Goal: Information Seeking & Learning: Learn about a topic

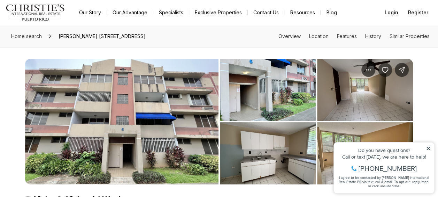
click at [428, 148] on icon at bounding box center [428, 147] width 3 height 3
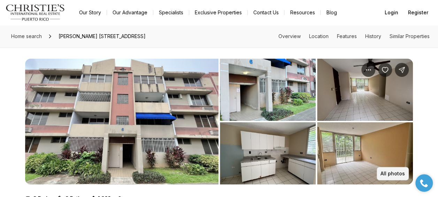
click at [397, 171] on p "All photos" at bounding box center [393, 173] width 24 height 6
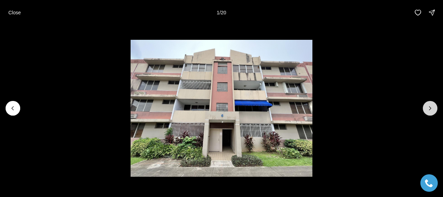
click at [425, 104] on button "Next slide" at bounding box center [430, 108] width 15 height 15
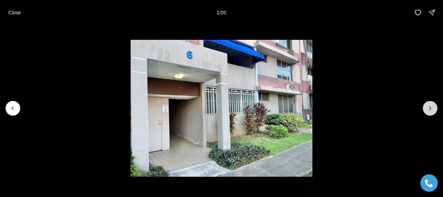
click at [426, 105] on button "Next slide" at bounding box center [430, 108] width 15 height 15
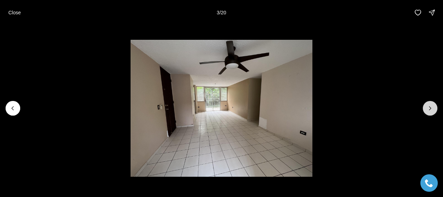
click at [426, 105] on button "Next slide" at bounding box center [430, 108] width 15 height 15
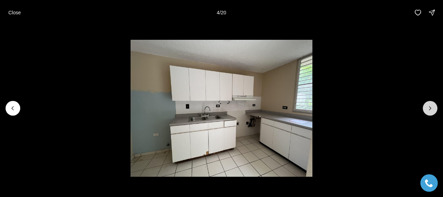
click at [426, 102] on button "Next slide" at bounding box center [430, 108] width 15 height 15
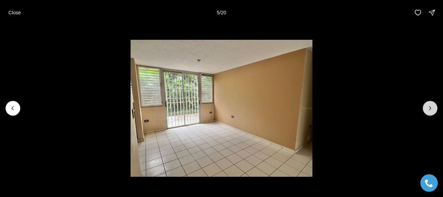
click at [426, 102] on button "Next slide" at bounding box center [430, 108] width 15 height 15
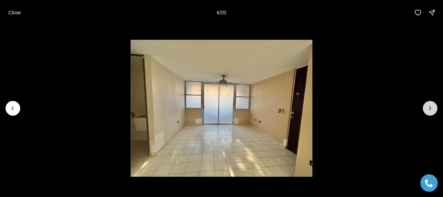
click at [426, 102] on button "Next slide" at bounding box center [430, 108] width 15 height 15
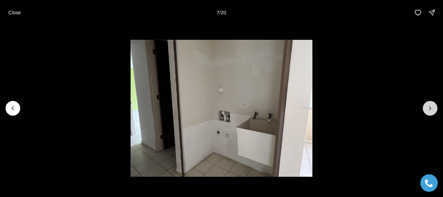
click at [426, 102] on button "Next slide" at bounding box center [430, 108] width 15 height 15
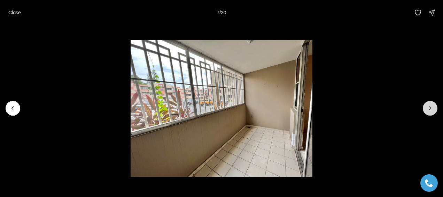
click at [426, 102] on button "Next slide" at bounding box center [430, 108] width 15 height 15
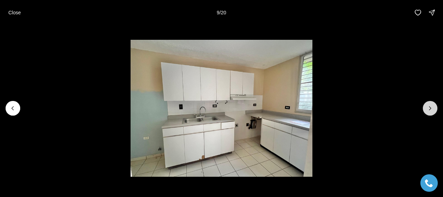
click at [426, 102] on button "Next slide" at bounding box center [430, 108] width 15 height 15
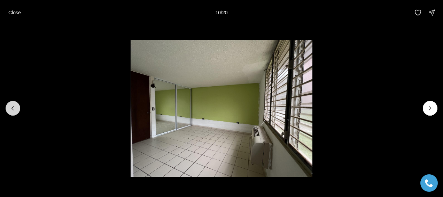
click at [9, 103] on button "Previous slide" at bounding box center [13, 108] width 15 height 15
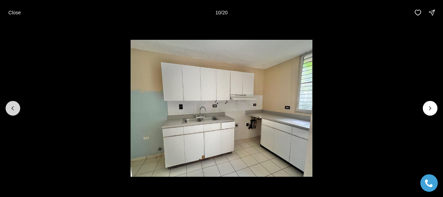
click at [9, 104] on button "Previous slide" at bounding box center [13, 108] width 15 height 15
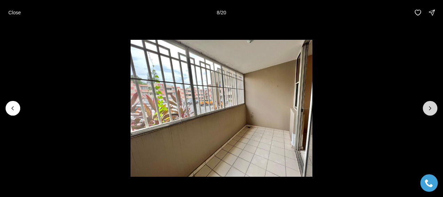
click at [433, 108] on icon "Next slide" at bounding box center [430, 108] width 7 height 7
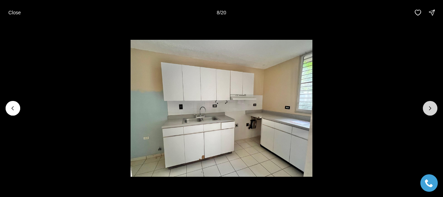
click at [433, 108] on icon "Next slide" at bounding box center [430, 108] width 7 height 7
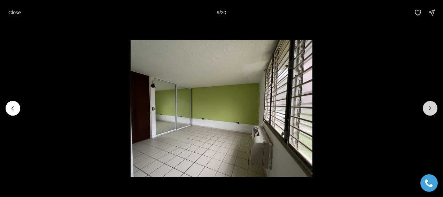
click at [433, 108] on icon "Next slide" at bounding box center [430, 108] width 7 height 7
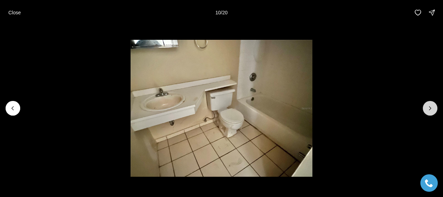
click at [433, 108] on icon "Next slide" at bounding box center [430, 108] width 7 height 7
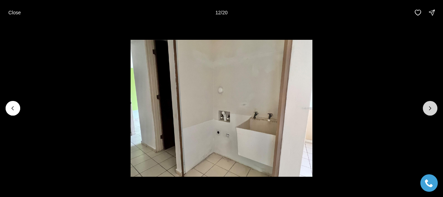
click at [433, 108] on icon "Next slide" at bounding box center [430, 108] width 7 height 7
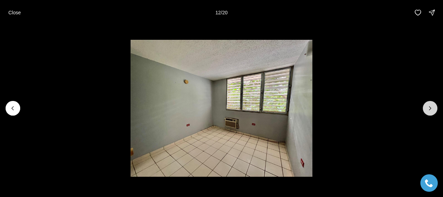
click at [433, 108] on icon "Next slide" at bounding box center [430, 108] width 7 height 7
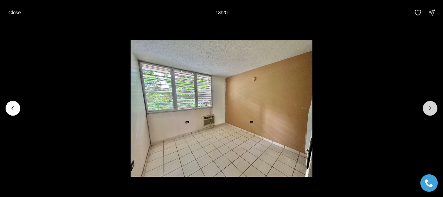
click at [433, 108] on icon "Next slide" at bounding box center [430, 108] width 7 height 7
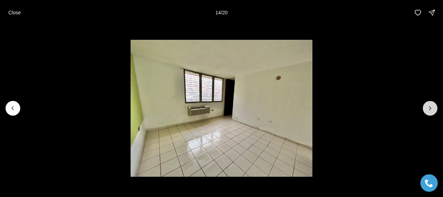
click at [433, 108] on icon "Next slide" at bounding box center [430, 108] width 7 height 7
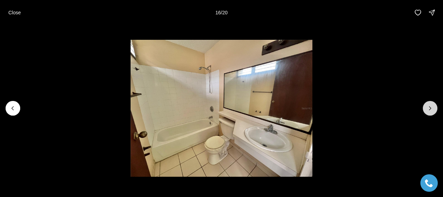
click at [433, 108] on icon "Next slide" at bounding box center [430, 108] width 7 height 7
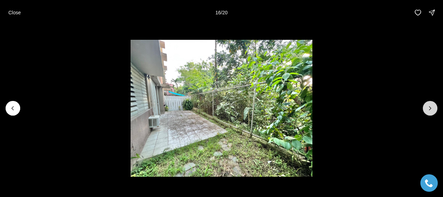
click at [433, 108] on icon "Next slide" at bounding box center [430, 108] width 7 height 7
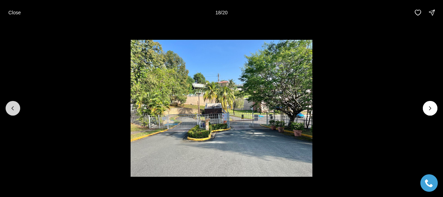
click at [13, 107] on icon "Previous slide" at bounding box center [12, 108] width 7 height 7
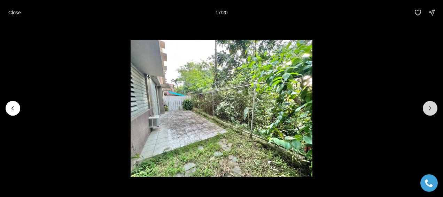
click at [428, 109] on icon "Next slide" at bounding box center [430, 108] width 7 height 7
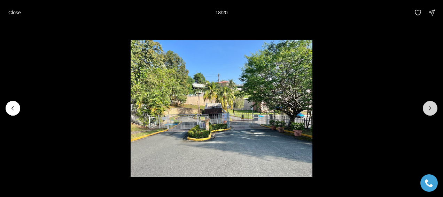
click at [428, 109] on icon "Next slide" at bounding box center [430, 108] width 7 height 7
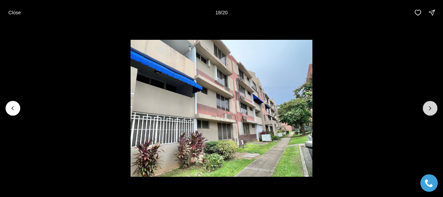
click at [427, 108] on icon "Next slide" at bounding box center [430, 108] width 7 height 7
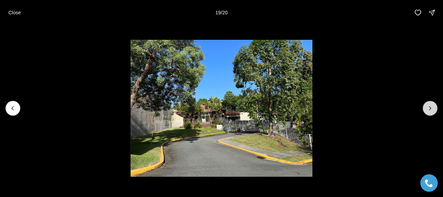
click at [427, 108] on div at bounding box center [430, 108] width 15 height 15
click at [428, 112] on div at bounding box center [430, 108] width 15 height 15
click at [426, 106] on div at bounding box center [430, 108] width 15 height 15
click at [431, 106] on div at bounding box center [430, 108] width 15 height 15
click at [431, 107] on div at bounding box center [430, 108] width 15 height 15
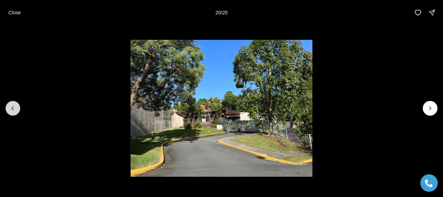
click at [15, 104] on button "Previous slide" at bounding box center [13, 108] width 15 height 15
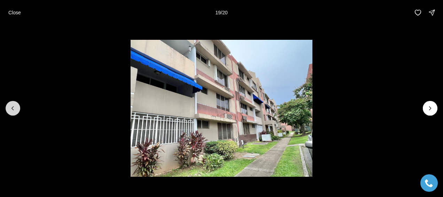
click at [15, 105] on icon "Previous slide" at bounding box center [12, 108] width 7 height 7
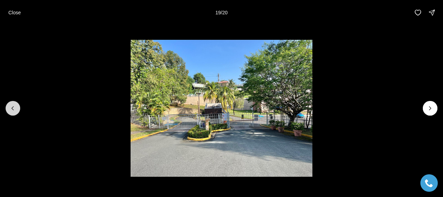
click at [17, 104] on button "Previous slide" at bounding box center [13, 108] width 15 height 15
